Goal: Task Accomplishment & Management: Manage account settings

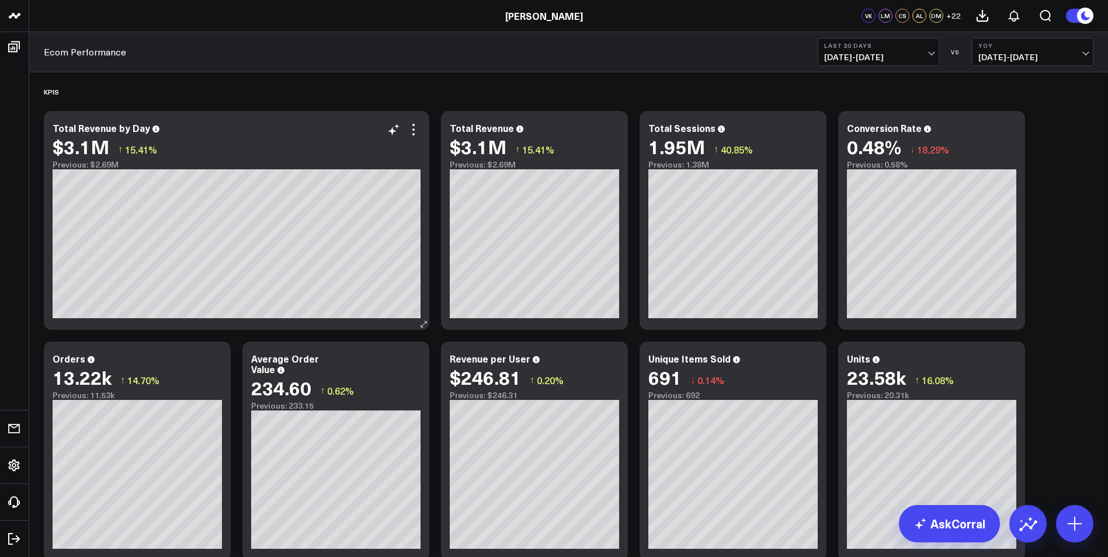
scroll to position [175, 0]
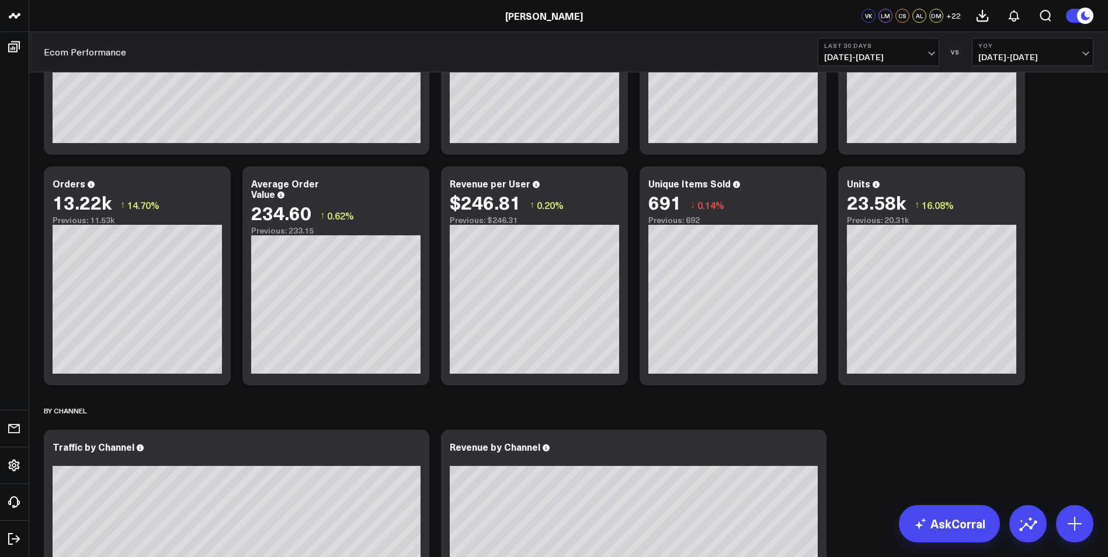
click at [733, 53] on span "[DATE] - [DATE]" at bounding box center [878, 57] width 109 height 9
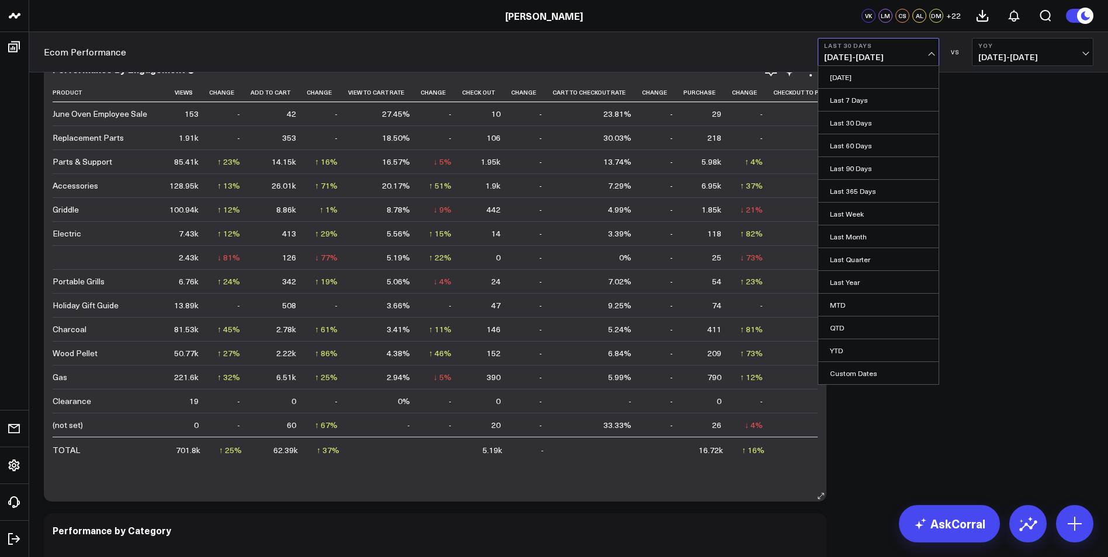
scroll to position [1752, 0]
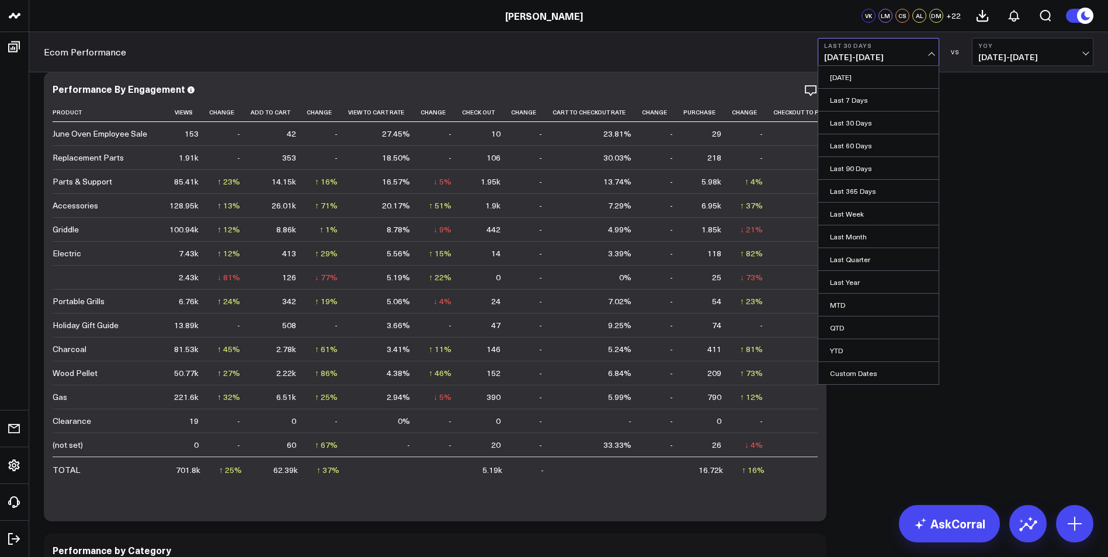
click at [733, 55] on span "[DATE] - [DATE]" at bounding box center [878, 57] width 109 height 9
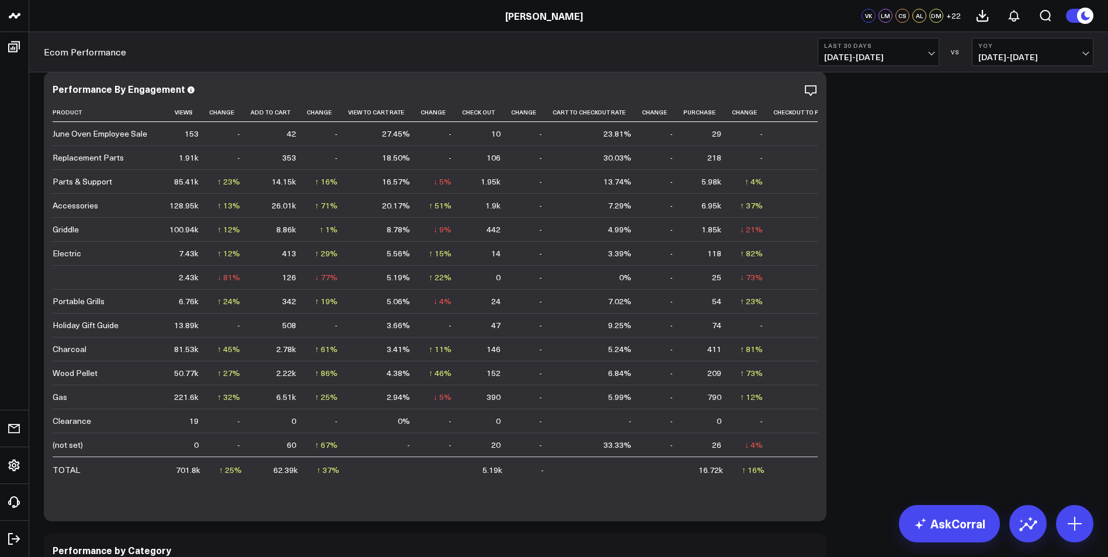
click at [733, 52] on button "Last 30 Days [DATE] - [DATE]" at bounding box center [878, 52] width 121 height 28
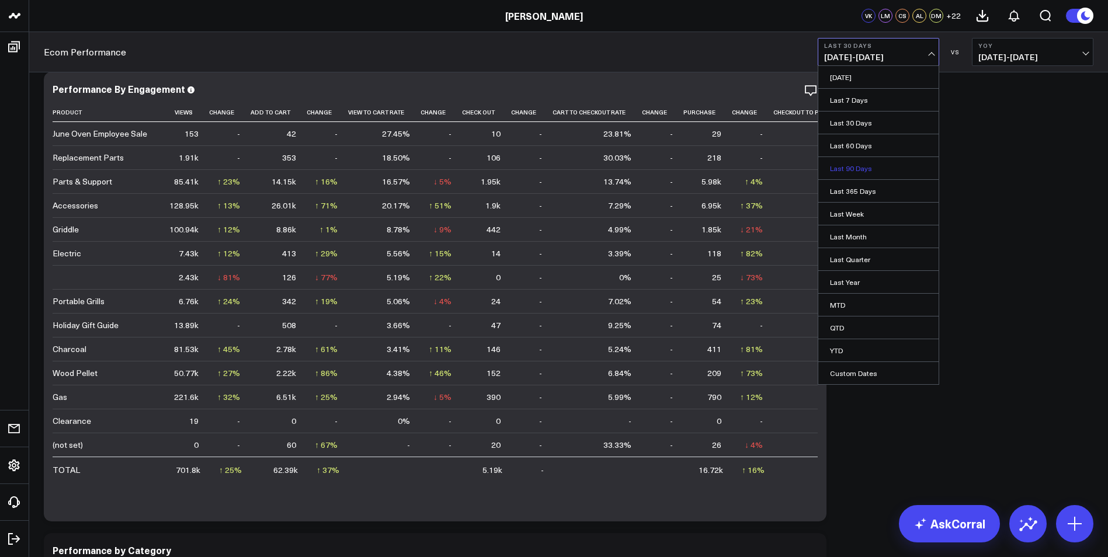
click at [733, 169] on link "Last 90 Days" at bounding box center [878, 168] width 120 height 22
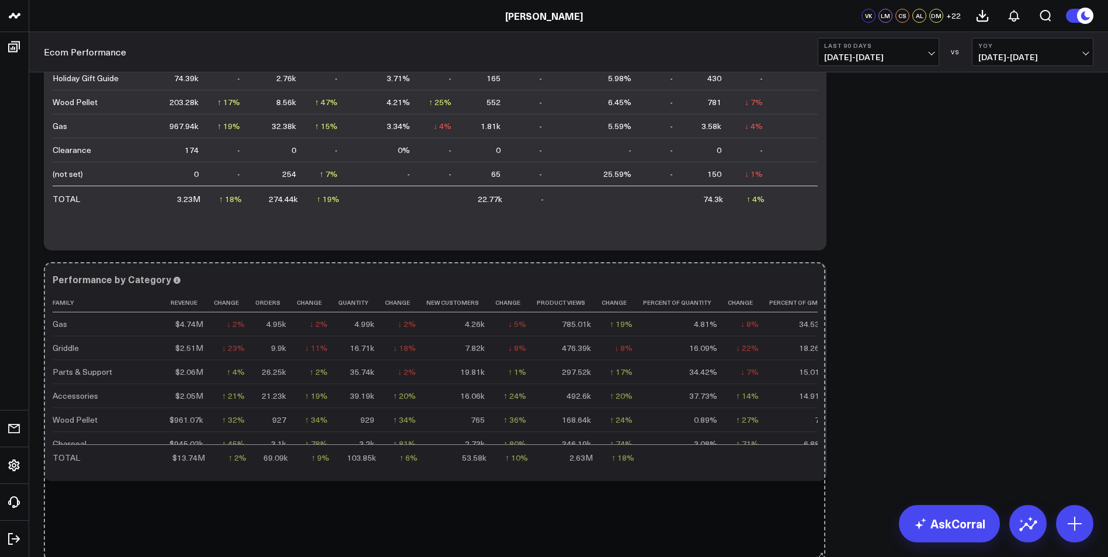
drag, startPoint x: 819, startPoint y: 476, endPoint x: 818, endPoint y: 558, distance: 82.3
drag, startPoint x: 823, startPoint y: 478, endPoint x: 823, endPoint y: 566, distance: 88.8
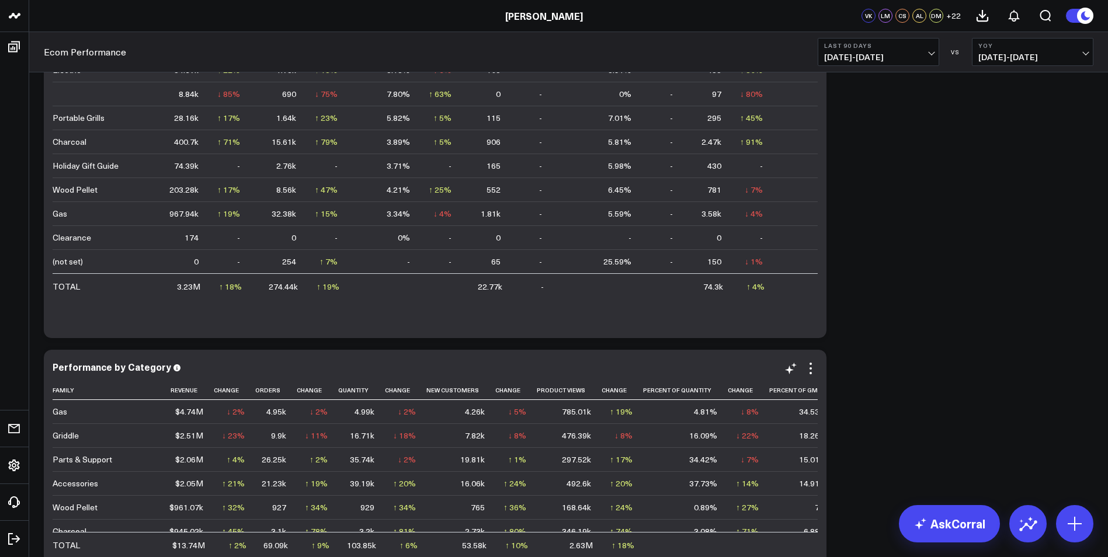
scroll to position [2023, 0]
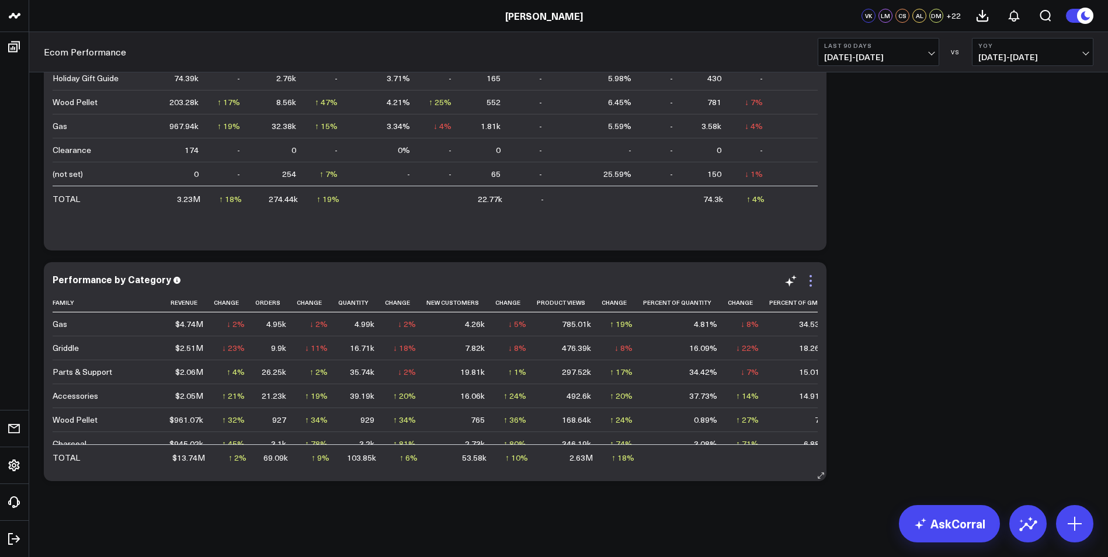
click at [733, 276] on icon at bounding box center [811, 281] width 14 height 14
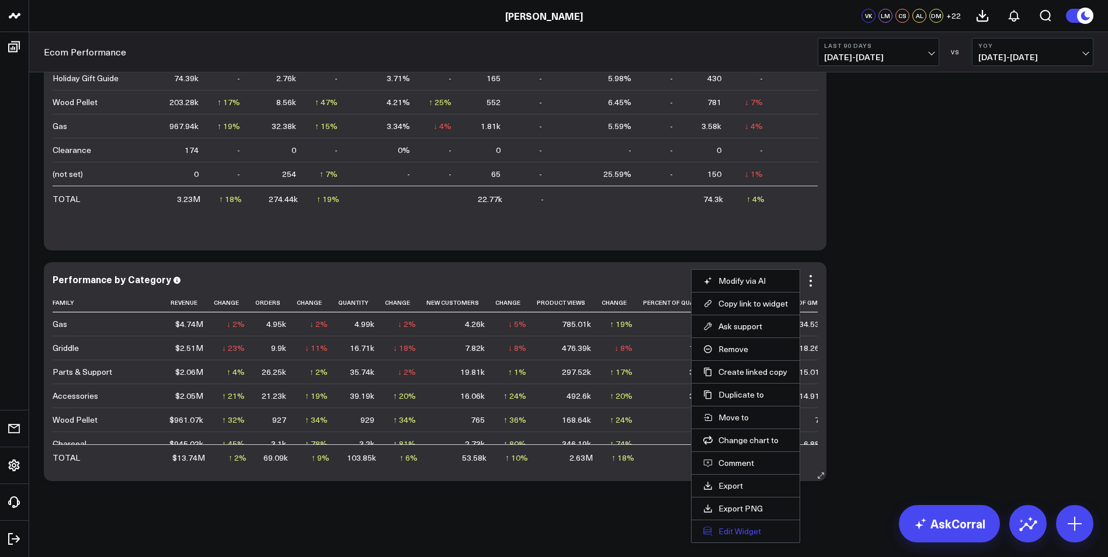
click at [733, 393] on button "Edit Widget" at bounding box center [745, 531] width 85 height 11
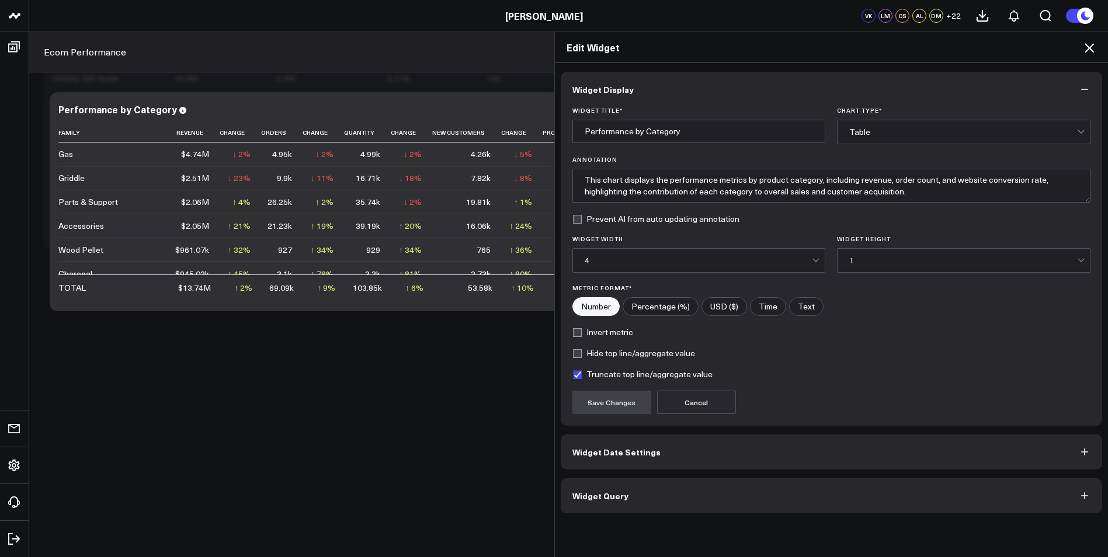
click at [733, 393] on button "Widget Date Settings" at bounding box center [832, 451] width 542 height 35
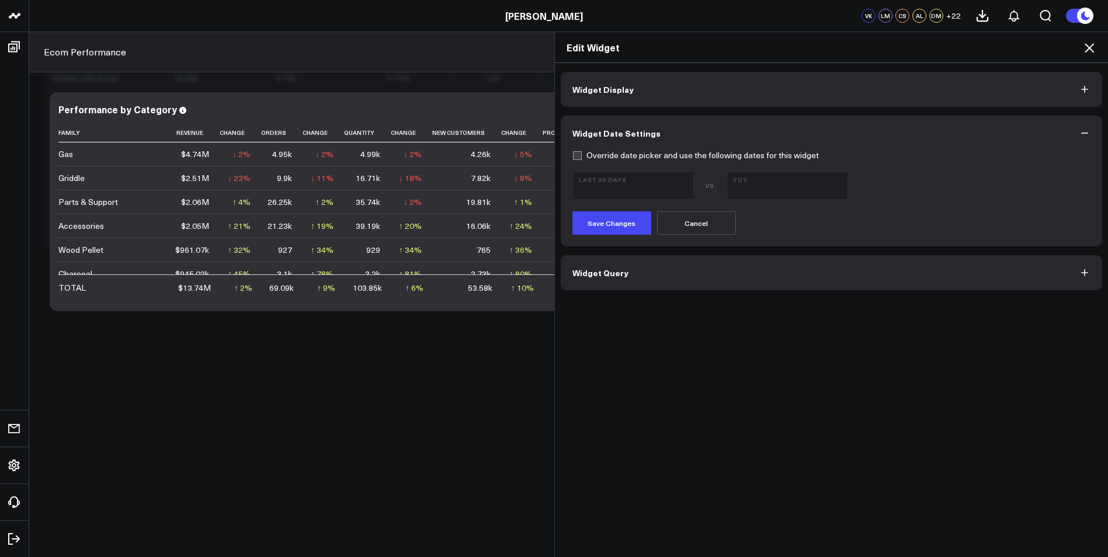
click at [733, 271] on icon "button" at bounding box center [1085, 273] width 12 height 12
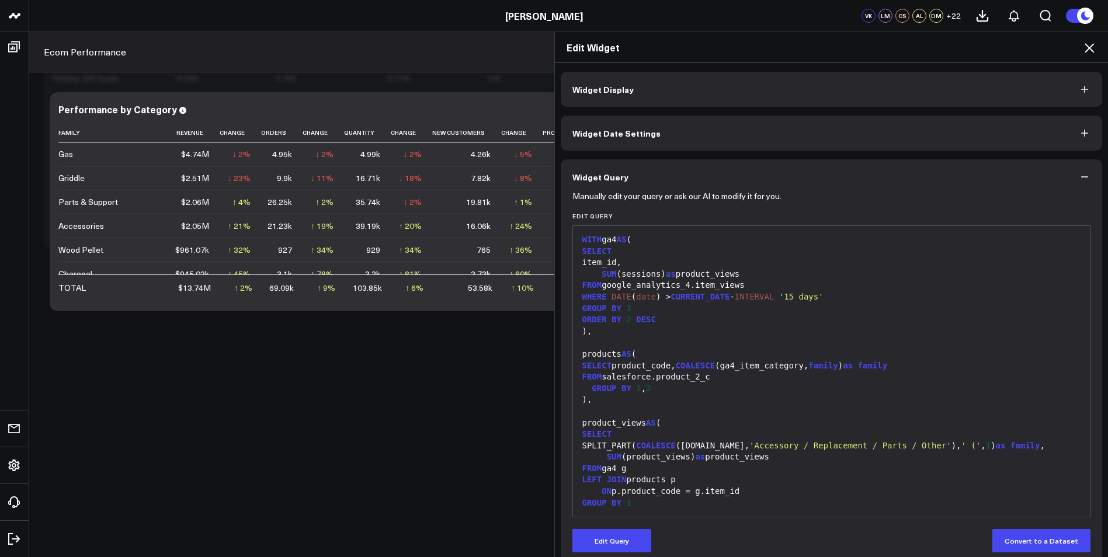
click at [733, 88] on icon "button" at bounding box center [1085, 90] width 12 height 12
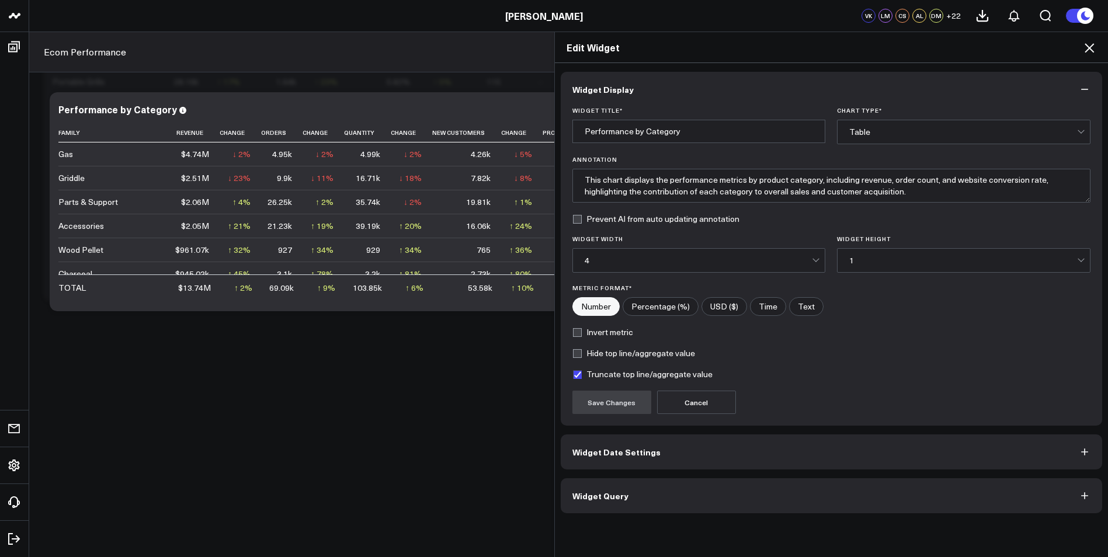
scroll to position [1964, 0]
click at [733, 252] on div "1" at bounding box center [963, 260] width 228 height 23
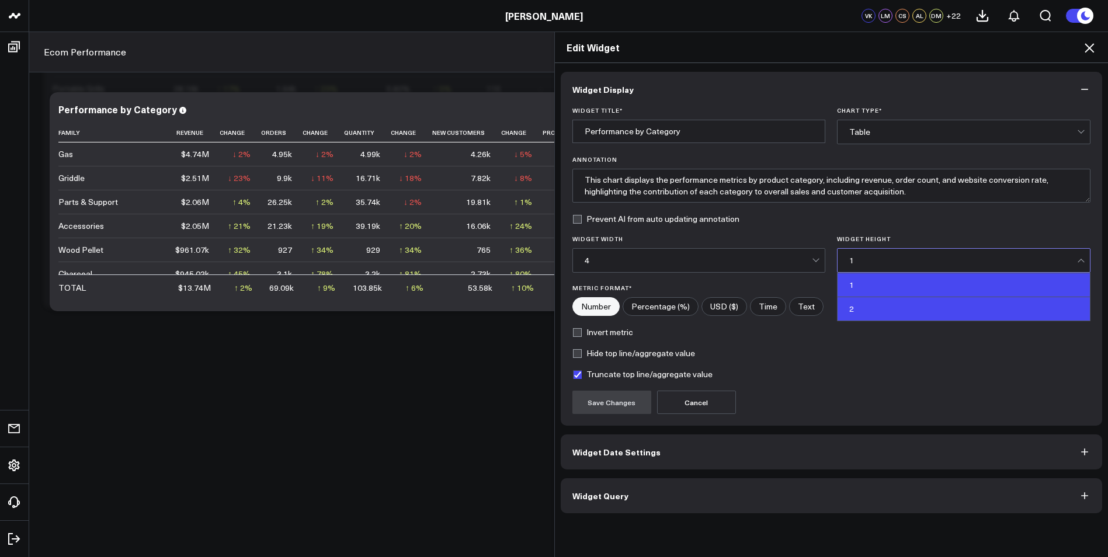
click at [733, 311] on div "2" at bounding box center [963, 308] width 252 height 23
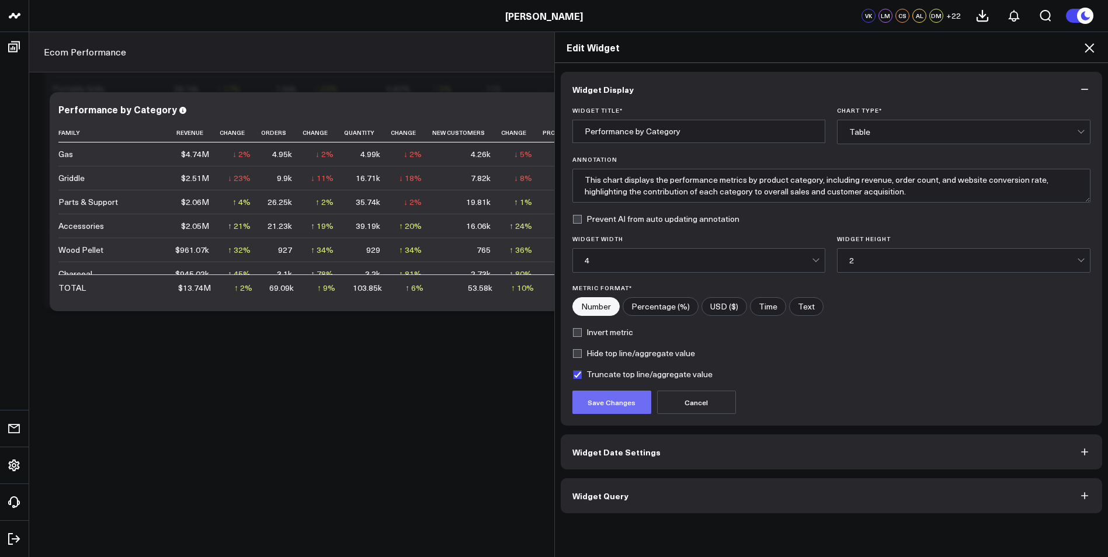
click at [612, 393] on button "Save Changes" at bounding box center [611, 402] width 79 height 23
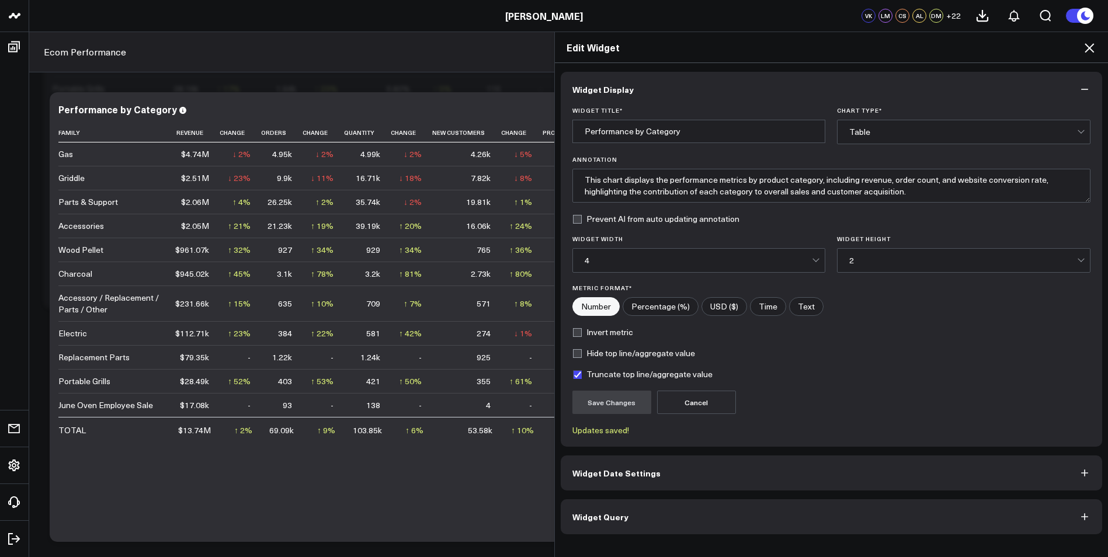
click at [733, 45] on icon at bounding box center [1089, 48] width 14 height 14
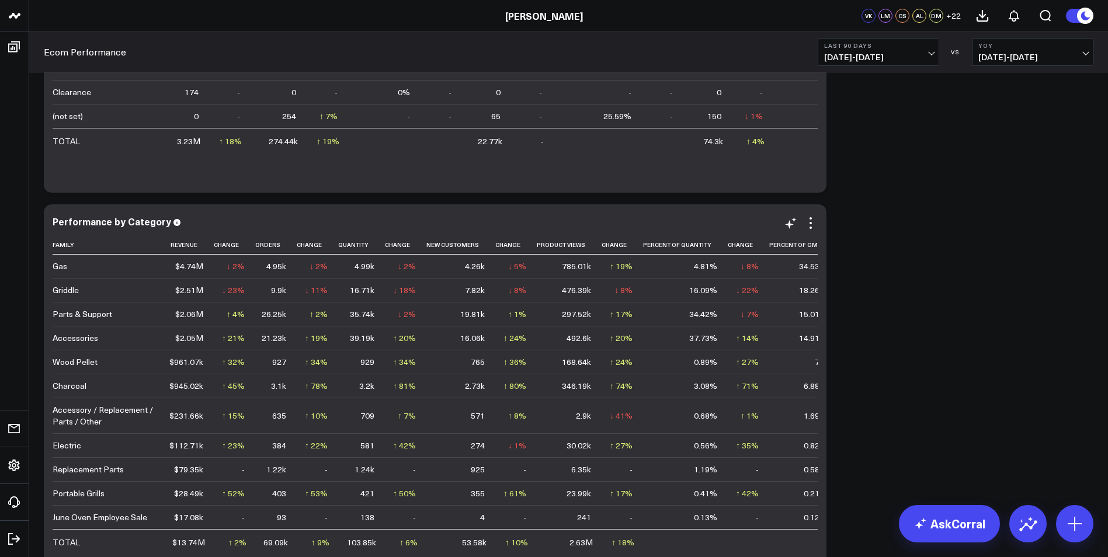
scroll to position [2081, 0]
click at [733, 293] on div "18.26%" at bounding box center [813, 290] width 28 height 12
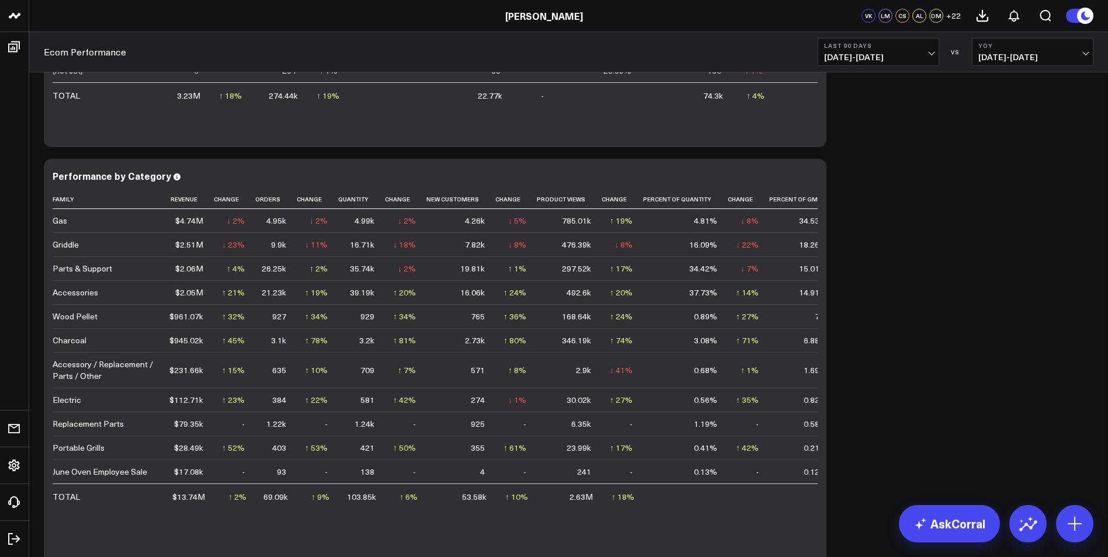
scroll to position [2020, 0]
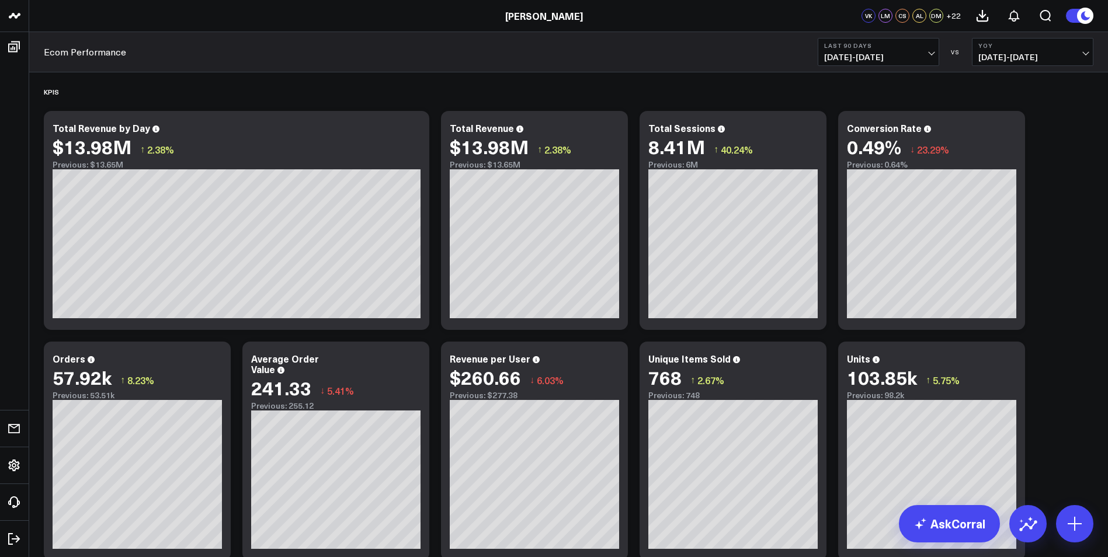
click at [933, 53] on span "05/17/25 - 08/14/25" at bounding box center [878, 57] width 109 height 9
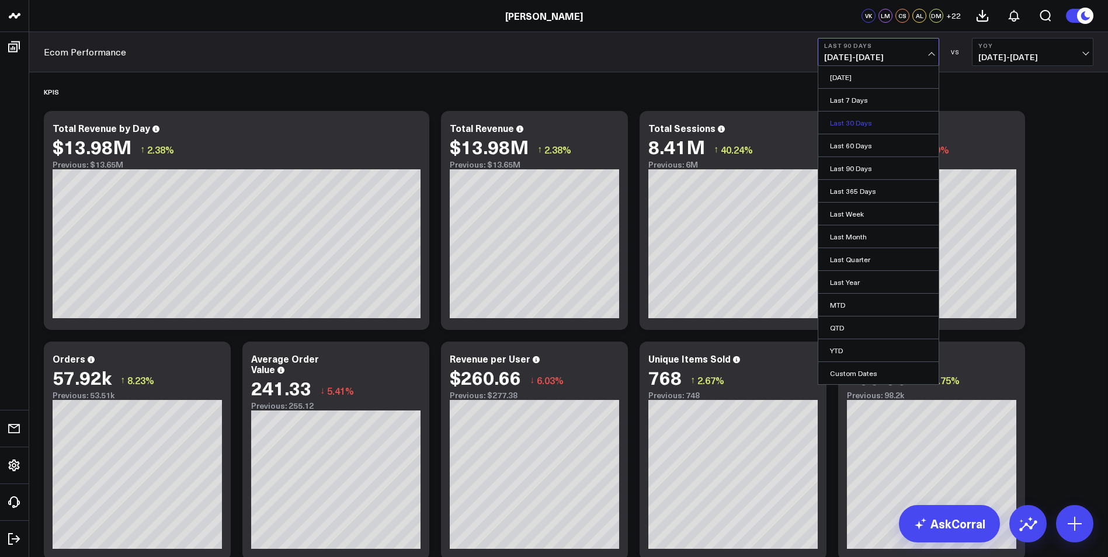
click at [849, 124] on link "Last 30 Days" at bounding box center [878, 123] width 120 height 22
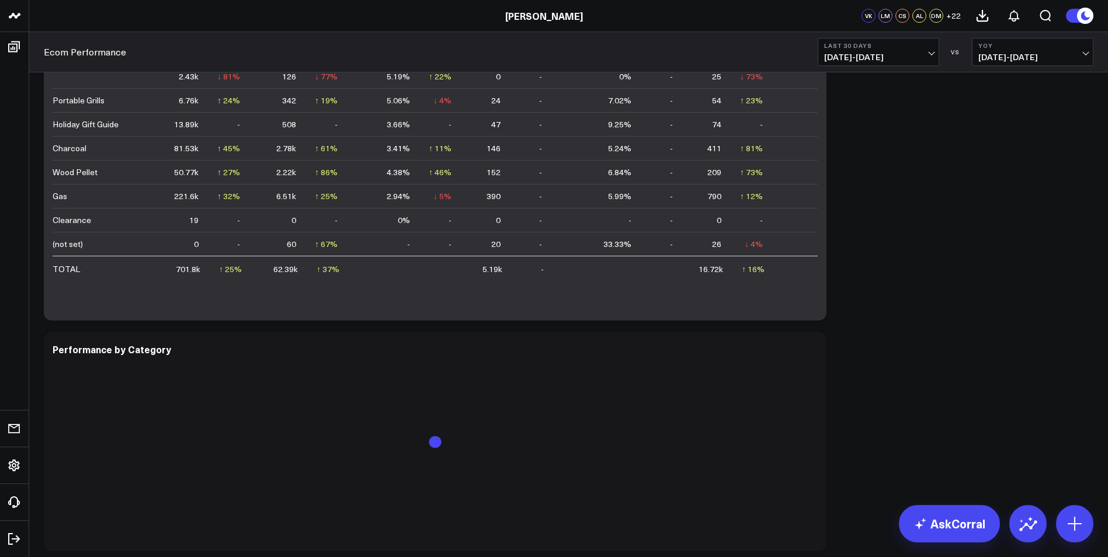
scroll to position [2023, 0]
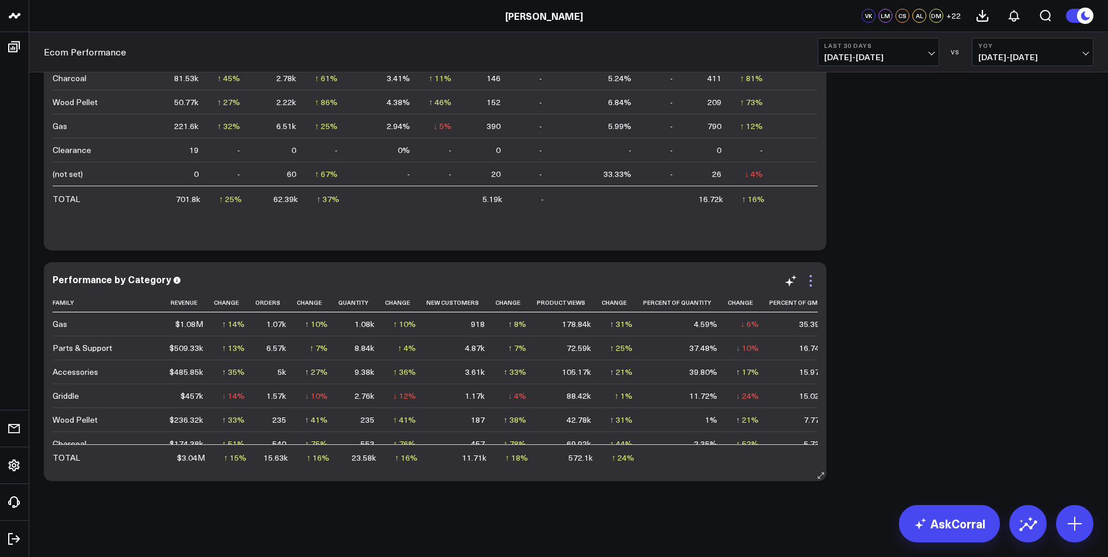
click at [808, 281] on icon at bounding box center [811, 281] width 14 height 14
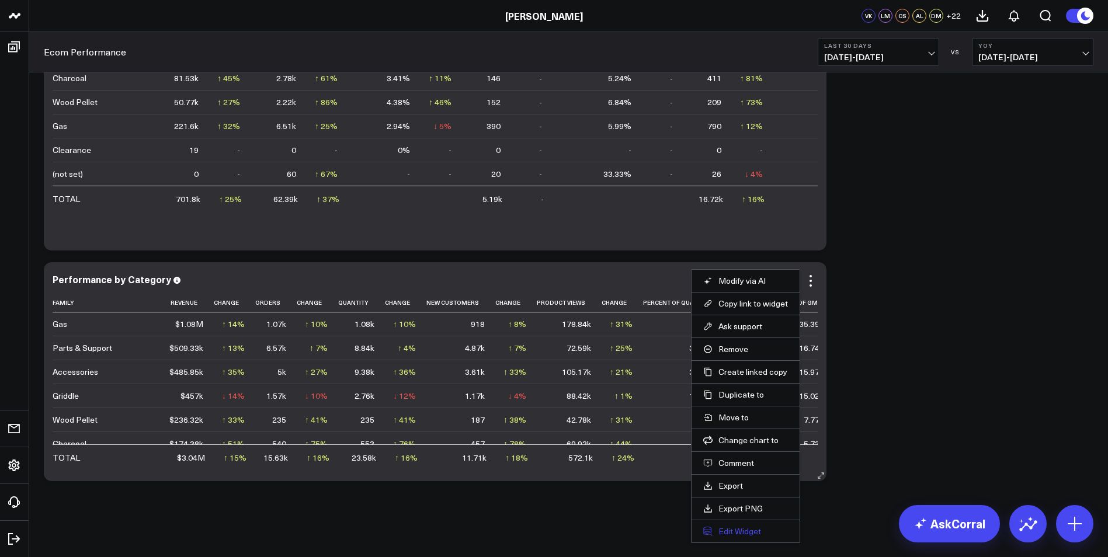
click at [727, 530] on button "Edit Widget" at bounding box center [745, 531] width 85 height 11
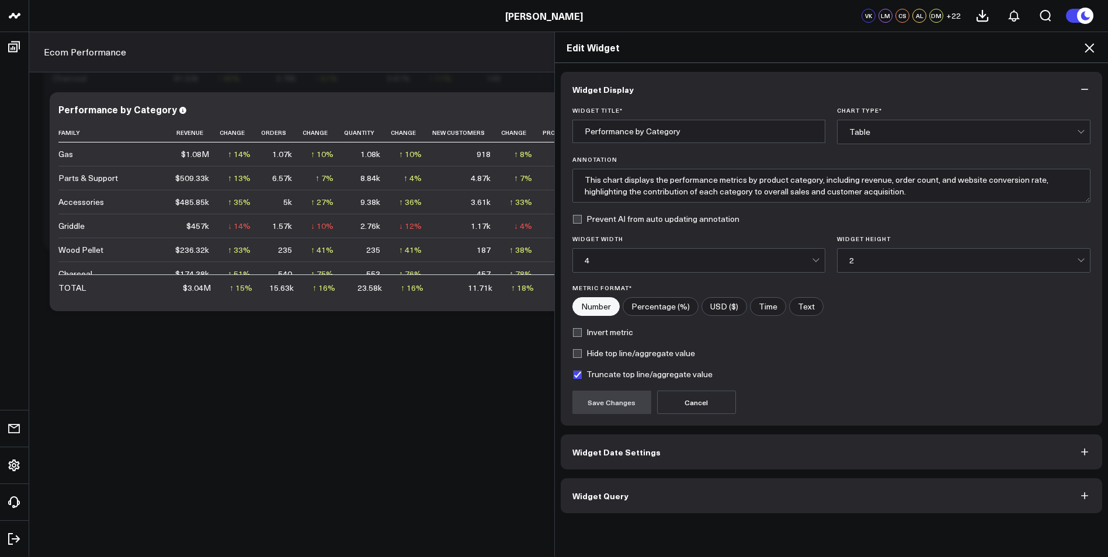
click at [1097, 46] on div "Edit Widget" at bounding box center [832, 47] width 554 height 31
click at [1093, 46] on icon at bounding box center [1089, 48] width 14 height 14
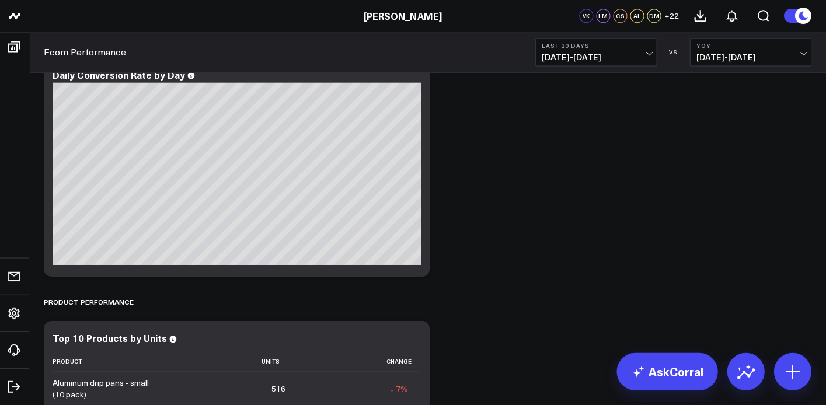
scroll to position [163, 0]
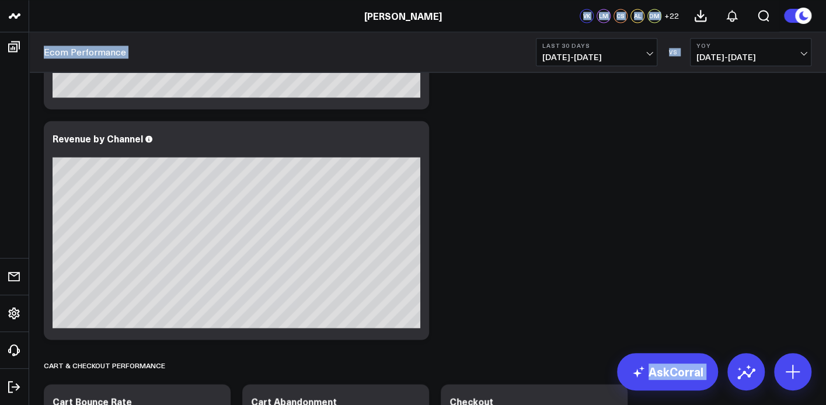
drag, startPoint x: 519, startPoint y: 12, endPoint x: 459, endPoint y: -53, distance: 88.5
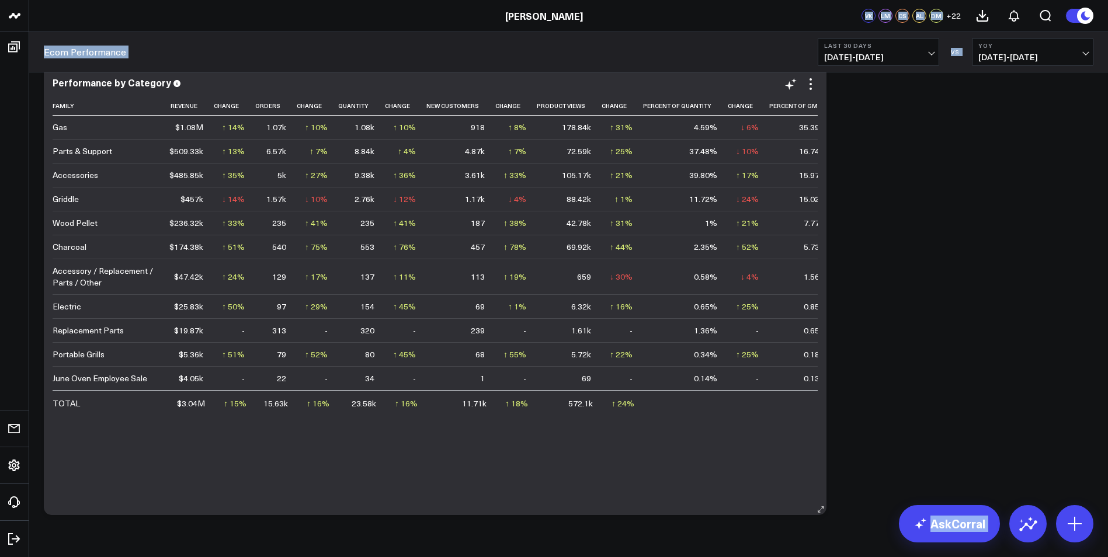
scroll to position [2195, 0]
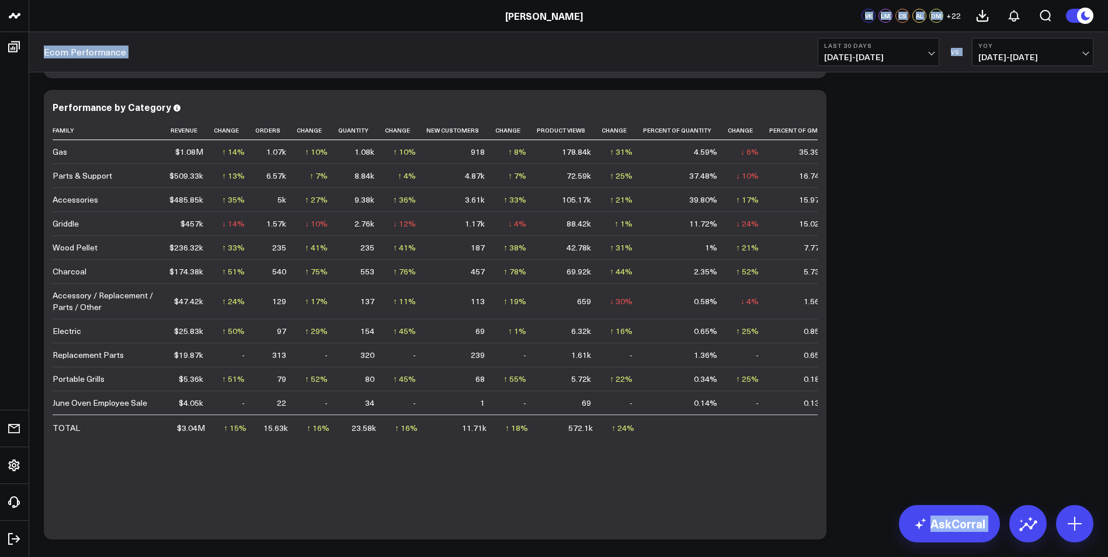
drag, startPoint x: 860, startPoint y: 380, endPoint x: 891, endPoint y: 298, distance: 87.6
